Goal: Task Accomplishment & Management: Manage account settings

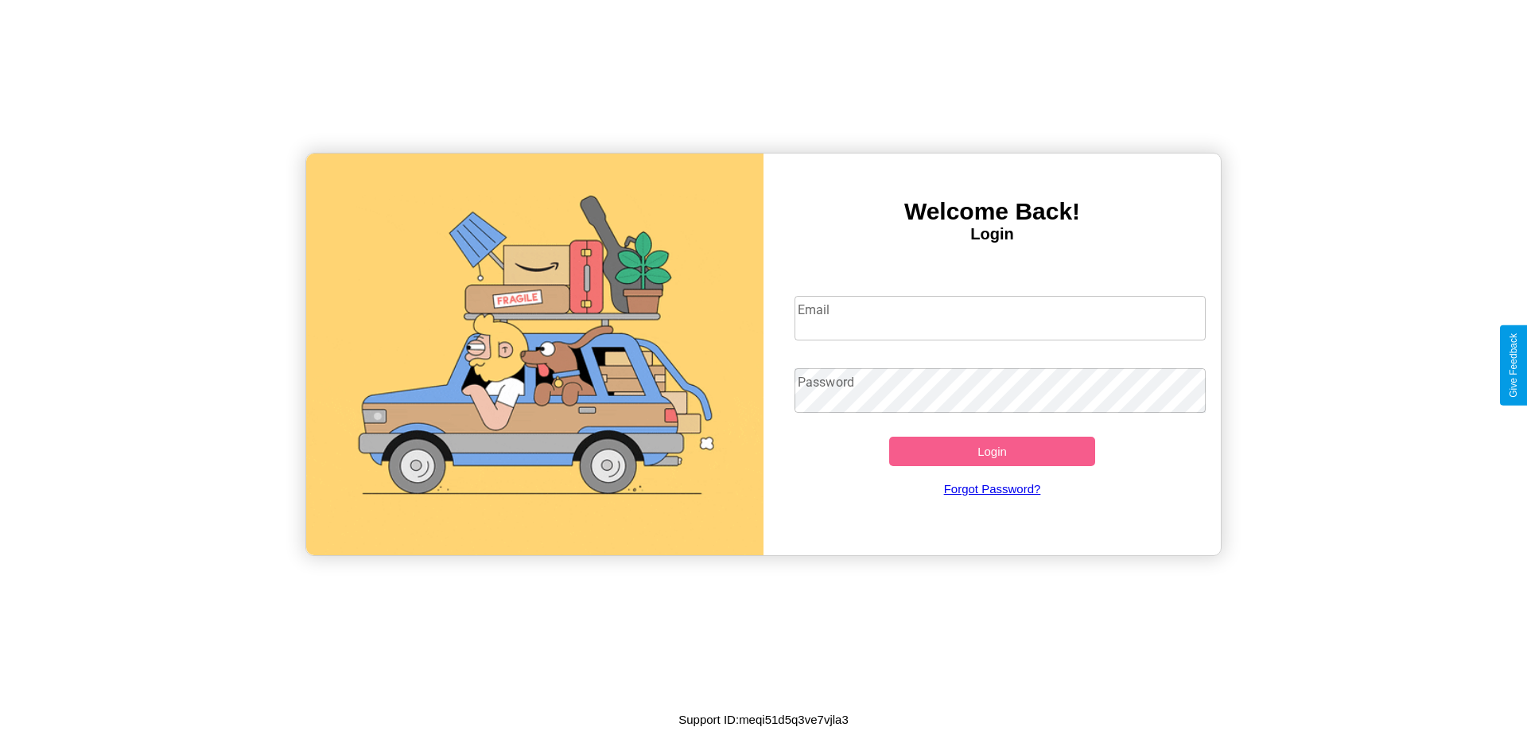
click at [1000, 317] on input "Email" at bounding box center [1001, 318] width 412 height 45
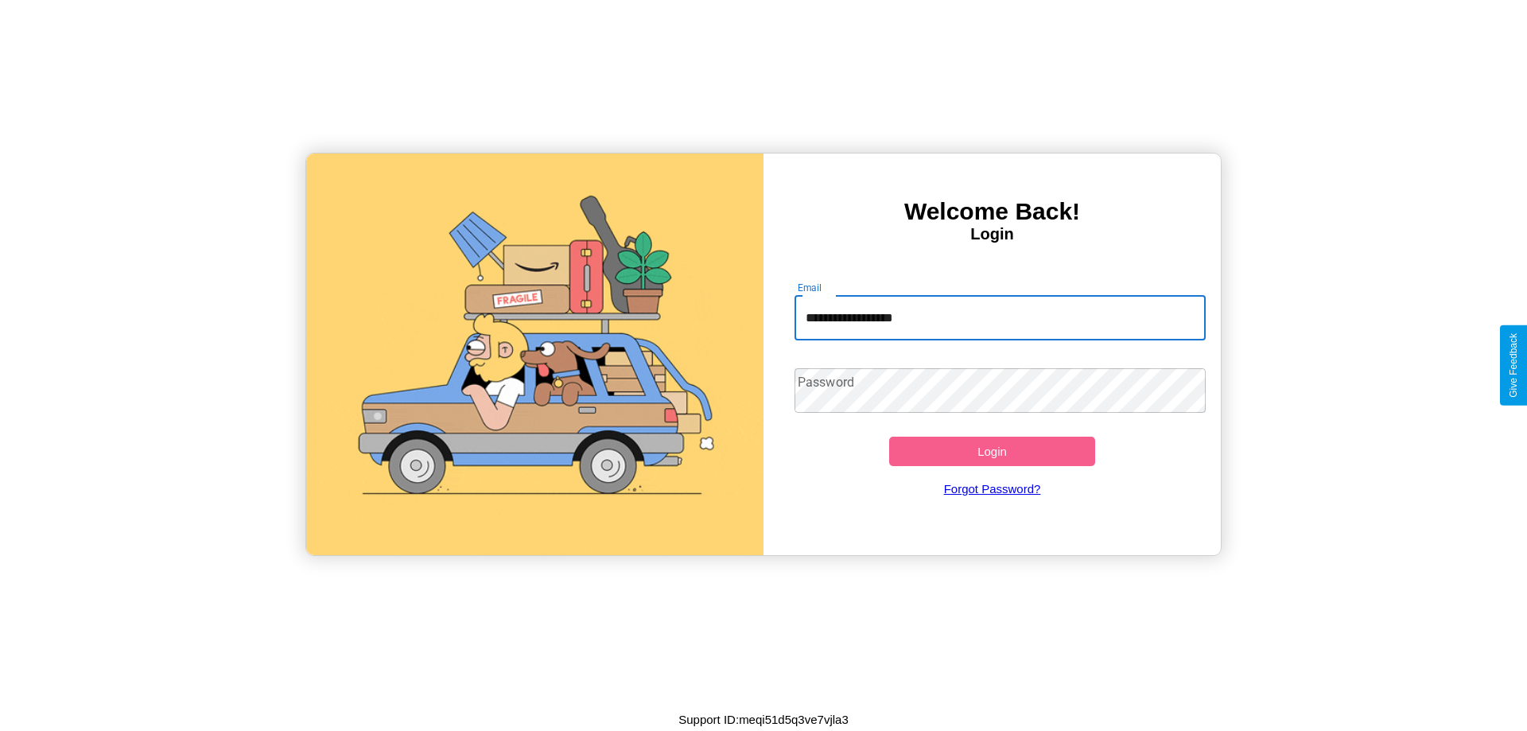
type input "**********"
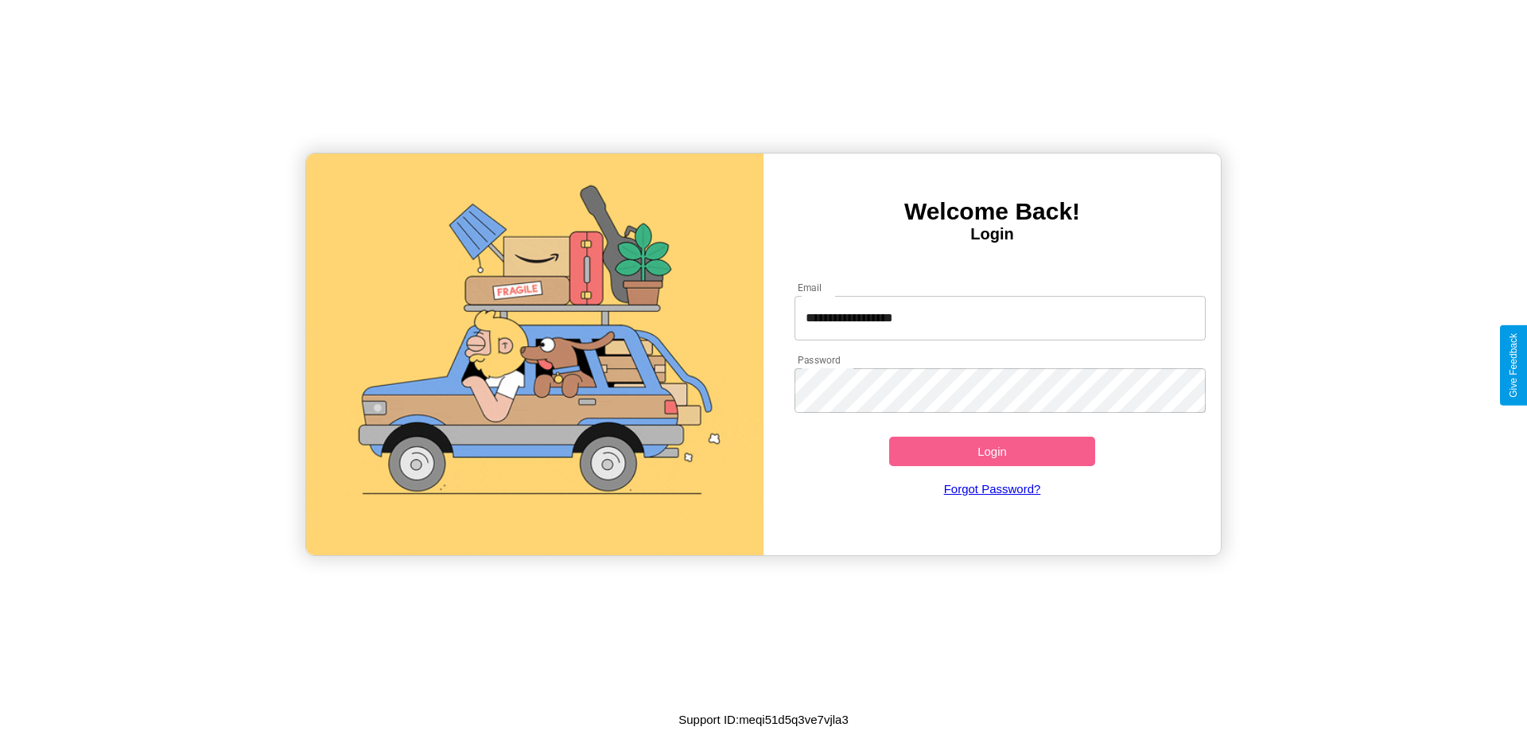
click at [992, 451] on button "Login" at bounding box center [992, 451] width 206 height 29
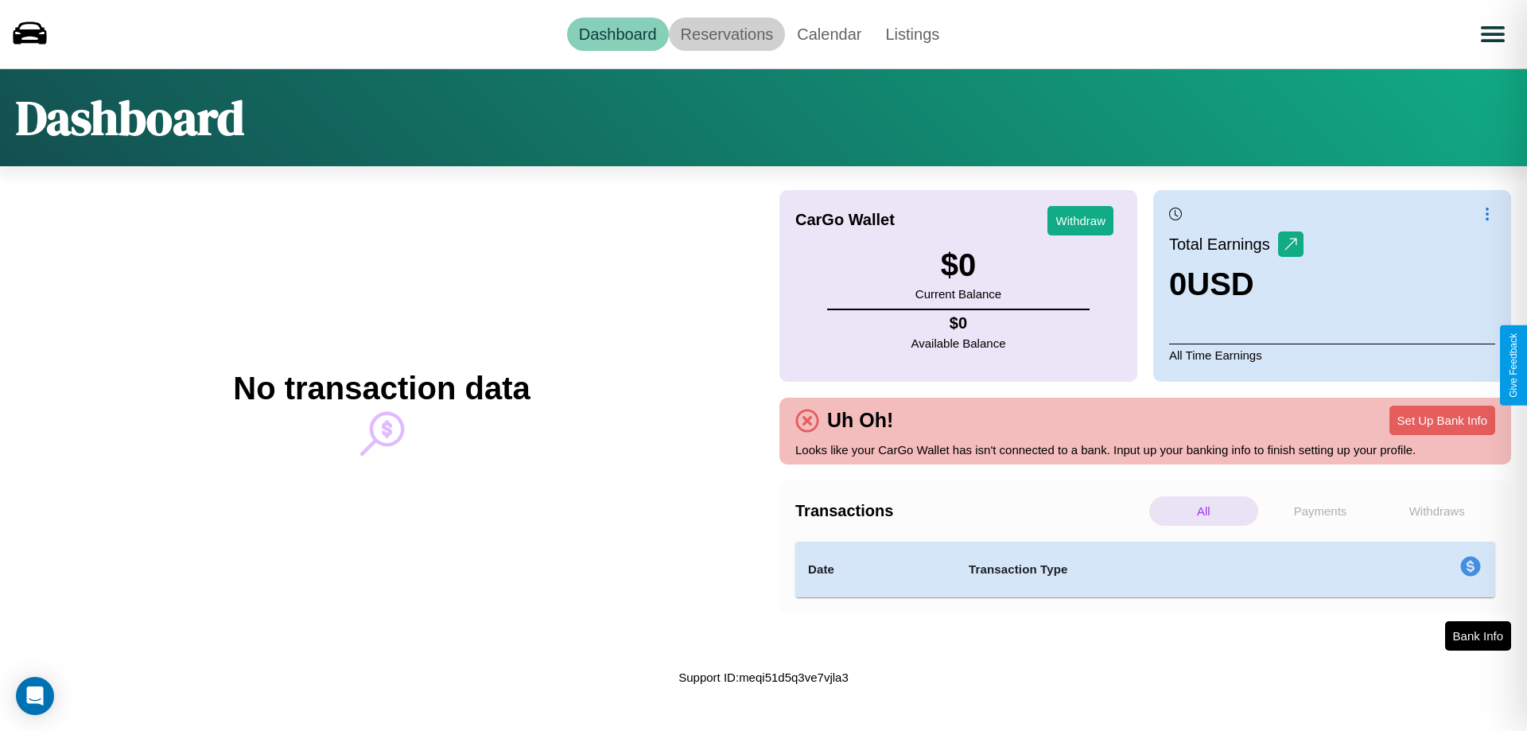
click at [726, 33] on link "Reservations" at bounding box center [727, 33] width 117 height 33
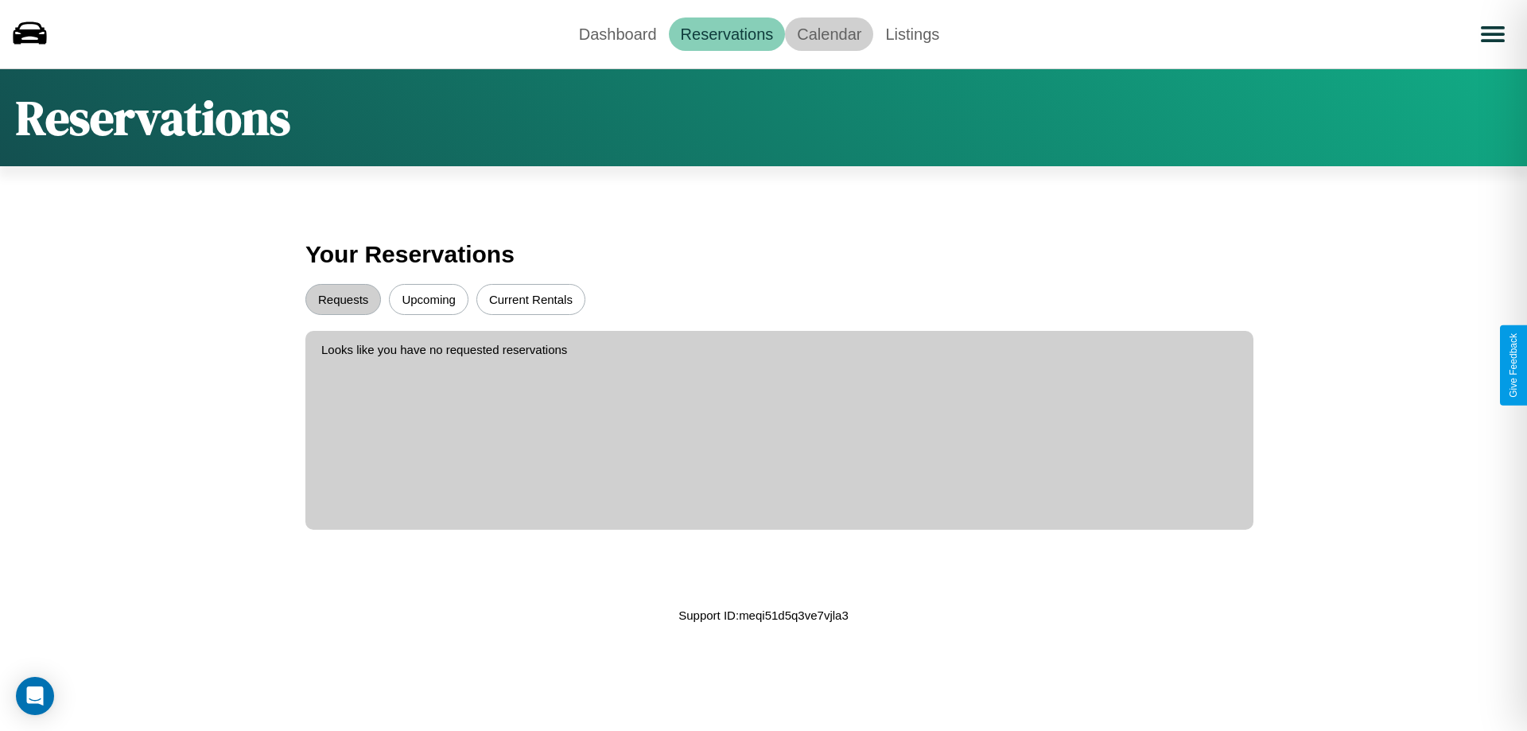
click at [829, 33] on link "Calendar" at bounding box center [829, 33] width 88 height 33
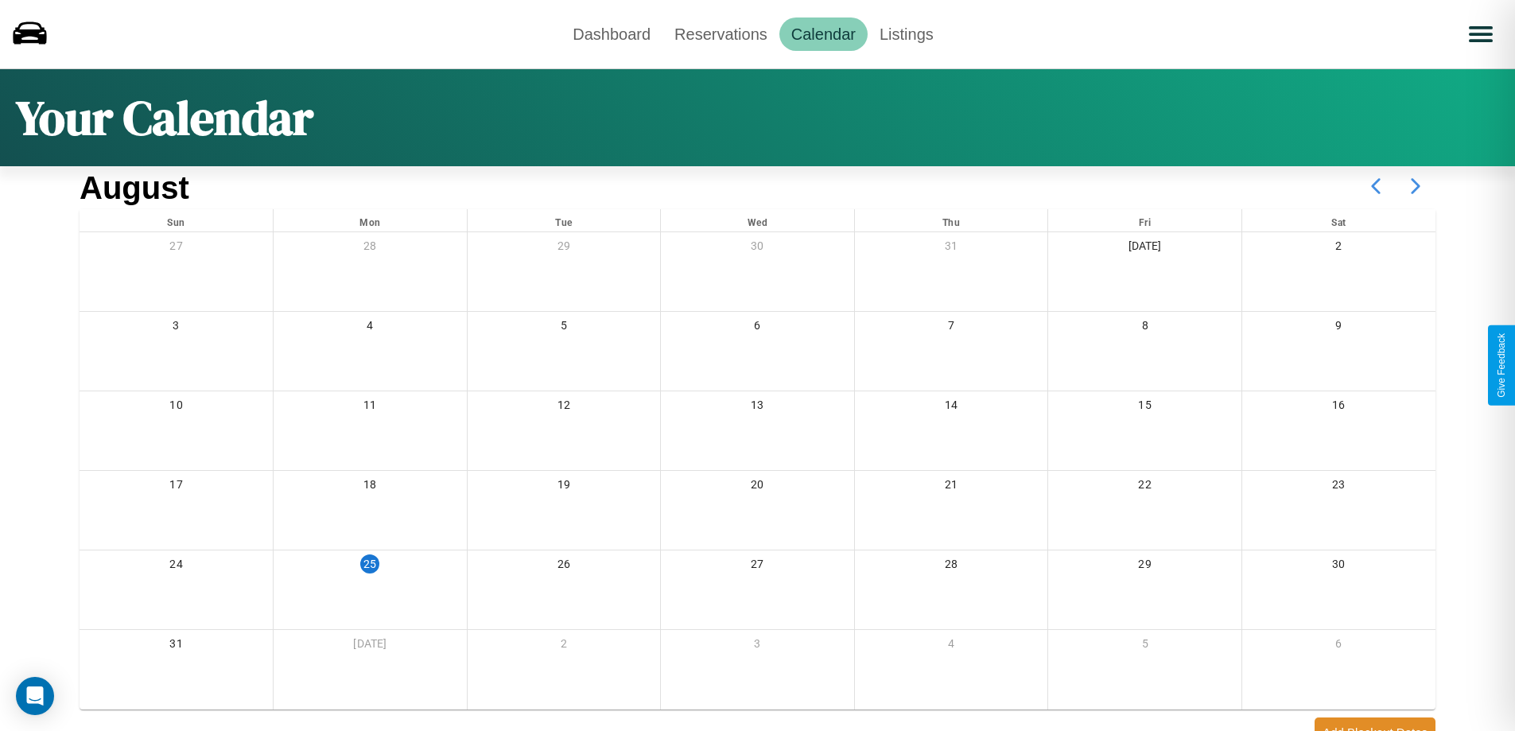
click at [1416, 186] on icon at bounding box center [1416, 186] width 40 height 40
